Goal: Navigation & Orientation: Understand site structure

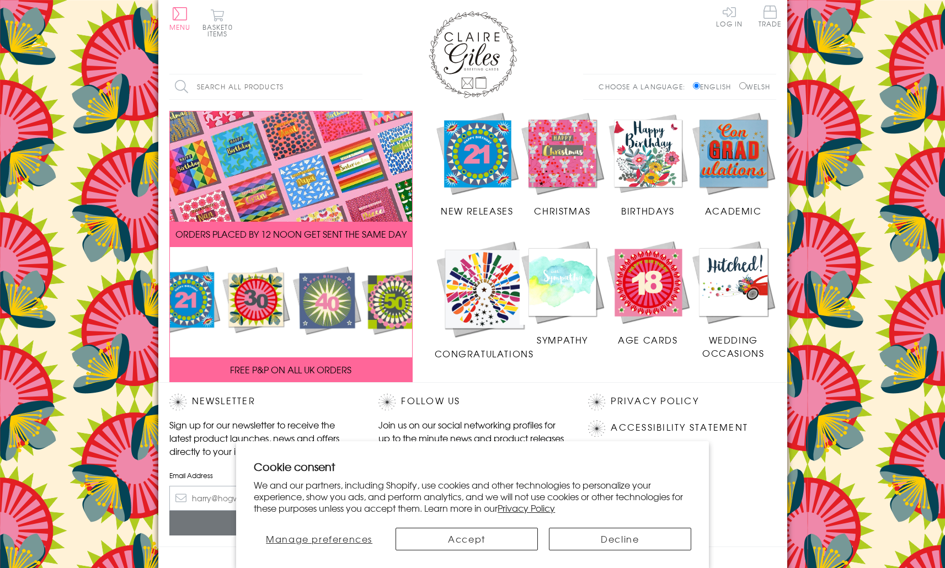
click at [467, 487] on p "We and our partners, including Shopify, use cookies and other technologies to p…" at bounding box center [473, 497] width 438 height 34
click at [169, 326] on div "ORDERS PLACED BY 12 NOON GET SENT THE SAME DAY FREE P&P ON ALL UK ORDERS" at bounding box center [290, 246] width 265 height 271
click at [299, 326] on span at bounding box center [291, 302] width 242 height 110
click at [395, 94] on div "Search all products Search Choose a language: English Welsh" at bounding box center [472, 92] width 607 height 37
click at [352, 529] on button "Manage preferences" at bounding box center [319, 539] width 131 height 23
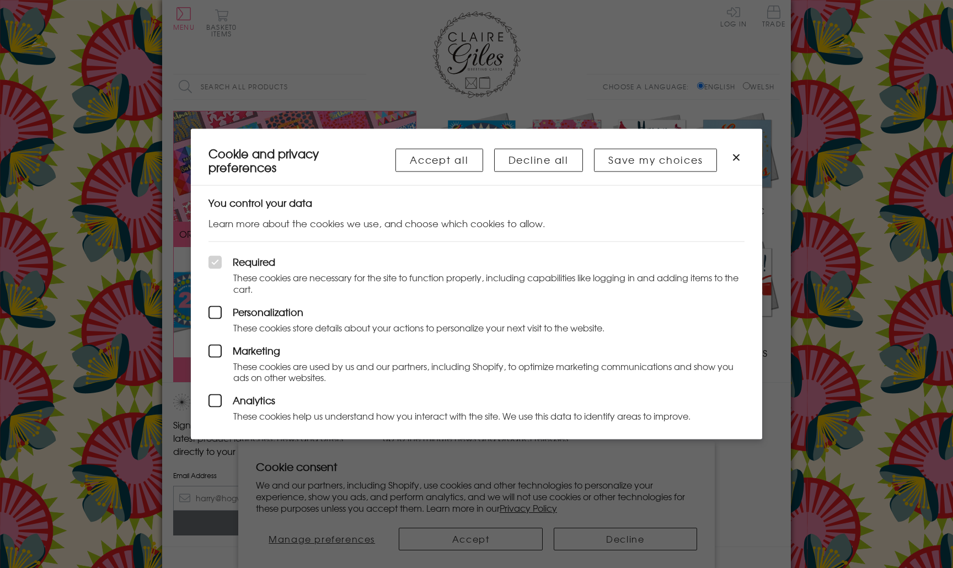
click at [385, 518] on div at bounding box center [476, 284] width 953 height 568
